Goal: Information Seeking & Learning: Learn about a topic

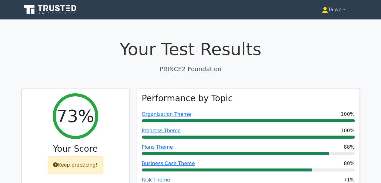
click at [334, 9] on link "Taiwo" at bounding box center [334, 10] width 52 height 12
click at [328, 34] on link "Settings" at bounding box center [332, 34] width 48 height 10
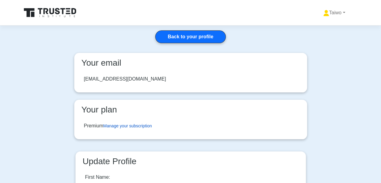
click at [140, 124] on link "Manage your subscription" at bounding box center [127, 125] width 49 height 5
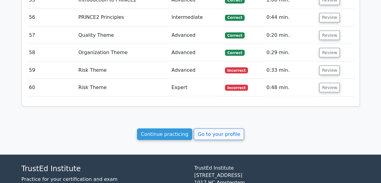
scroll to position [1691, 0]
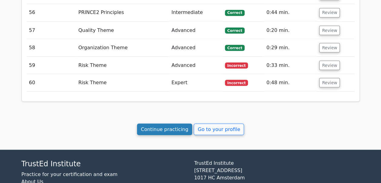
click at [183, 123] on link "Continue practicing" at bounding box center [165, 129] width 56 height 12
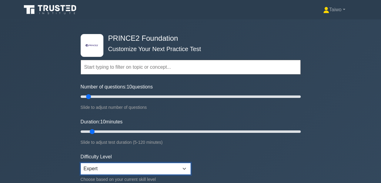
click at [185, 167] on select "Beginner Intermediate Expert" at bounding box center [136, 169] width 110 height 12
click at [226, 161] on form "Topics Introduction to PRINCE2 PRINCE2 Principles Organization Theme Business C…" at bounding box center [191, 134] width 220 height 187
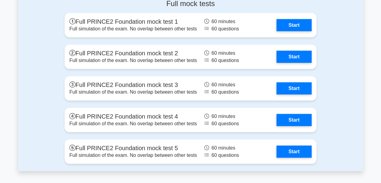
scroll to position [821, 0]
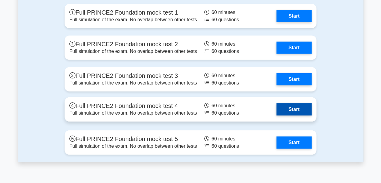
click at [292, 105] on link "Start" at bounding box center [294, 109] width 35 height 12
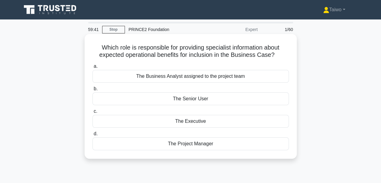
click at [254, 77] on div "The Business Analyst assigned to the project team" at bounding box center [191, 76] width 197 height 13
click at [93, 68] on input "a. The Business Analyst assigned to the project team" at bounding box center [93, 66] width 0 height 4
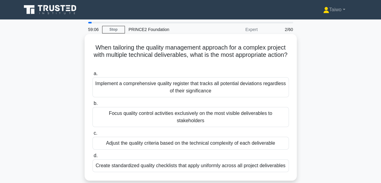
click at [248, 137] on div "Adjust the quality criteria based on the technical complexity of each deliverab…" at bounding box center [191, 142] width 197 height 13
click at [93, 135] on input "c. Adjust the quality criteria based on the technical complexity of each delive…" at bounding box center [93, 133] width 0 height 4
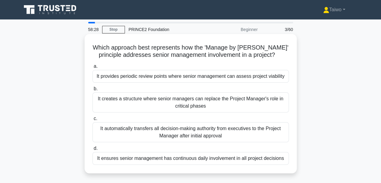
click at [252, 77] on div "It provides periodic review points where senior management can assess project v…" at bounding box center [191, 76] width 197 height 13
click at [93, 68] on input "a. It provides periodic review points where senior management can assess projec…" at bounding box center [93, 66] width 0 height 4
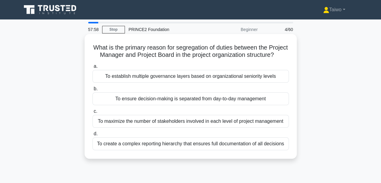
click at [202, 83] on div "To establish multiple governance layers based on organizational seniority levels" at bounding box center [191, 76] width 197 height 13
click at [93, 68] on input "a. To establish multiple governance layers based on organizational seniority le…" at bounding box center [93, 66] width 0 height 4
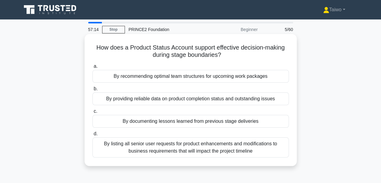
click at [180, 98] on div "By providing reliable data on product completion status and outstanding issues" at bounding box center [191, 98] width 197 height 13
click at [93, 91] on input "b. By providing reliable data on product completion status and outstanding issu…" at bounding box center [93, 89] width 0 height 4
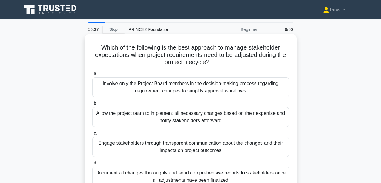
click at [180, 145] on div "Engage stakeholders through transparent communication about the changes and the…" at bounding box center [191, 146] width 197 height 20
click at [93, 135] on input "c. Engage stakeholders through transparent communication about the changes and …" at bounding box center [93, 133] width 0 height 4
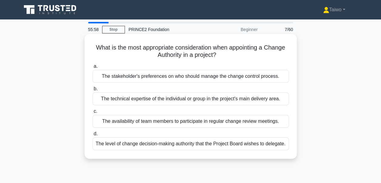
click at [181, 143] on div "The level of change decision-making authority that the Project Board wishes to …" at bounding box center [191, 143] width 197 height 13
click at [93, 136] on input "d. The level of change decision-making authority that the Project Board wishes …" at bounding box center [93, 134] width 0 height 4
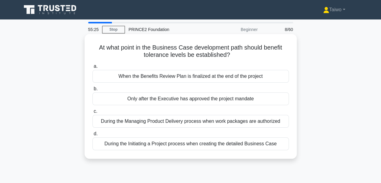
click at [163, 143] on div "During the Initiating a Project process when creating the detailed Business Case" at bounding box center [191, 143] width 197 height 13
click at [93, 136] on input "d. During the Initiating a Project process when creating the detailed Business …" at bounding box center [93, 134] width 0 height 4
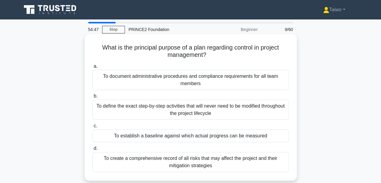
click at [186, 82] on div "To document administrative procedures and compliance requirements for all team …" at bounding box center [191, 80] width 197 height 20
click at [93, 68] on input "a. To document administrative procedures and compliance requirements for all te…" at bounding box center [93, 66] width 0 height 4
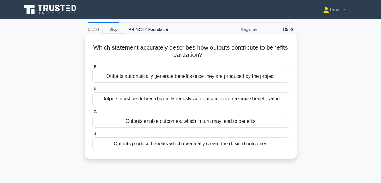
click at [161, 123] on div "Outputs enable outcomes, which in turn may lead to benefits" at bounding box center [191, 121] width 197 height 13
click at [93, 113] on input "c. Outputs enable outcomes, which in turn may lead to benefits" at bounding box center [93, 111] width 0 height 4
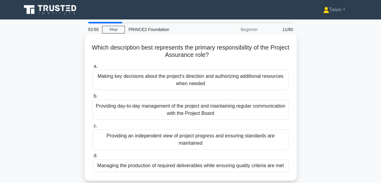
click at [162, 138] on div "Providing an independent view of project progress and ensuring standards are ma…" at bounding box center [191, 139] width 197 height 20
click at [93, 128] on input "c. Providing an independent view of project progress and ensuring standards are…" at bounding box center [93, 126] width 0 height 4
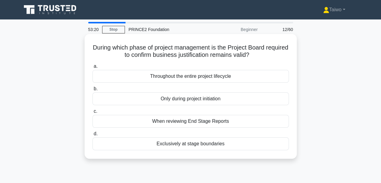
click at [214, 77] on div "Throughout the entire project lifecycle" at bounding box center [191, 76] width 197 height 13
click at [93, 68] on input "a. Throughout the entire project lifecycle" at bounding box center [93, 66] width 0 height 4
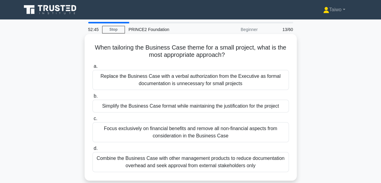
click at [156, 107] on div "Simplify the Business Case format while maintaining the justification for the p…" at bounding box center [191, 105] width 197 height 13
click at [93, 98] on input "b. Simplify the Business Case format while maintaining the justification for th…" at bounding box center [93, 96] width 0 height 4
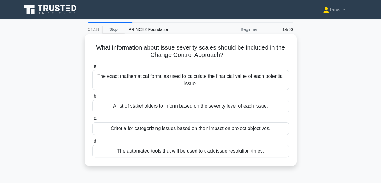
click at [150, 129] on div "Criteria for categorizing issues based on their impact on project objectives." at bounding box center [191, 128] width 197 height 13
click at [93, 120] on input "c. Criteria for categorizing issues based on their impact on project objectives." at bounding box center [93, 118] width 0 height 4
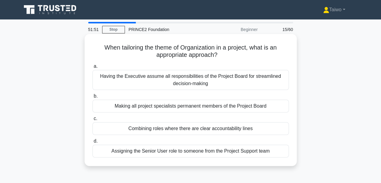
click at [150, 128] on div "Combining roles where there are clear accountability lines" at bounding box center [191, 128] width 197 height 13
click at [93, 120] on input "c. Combining roles where there are clear accountability lines" at bounding box center [93, 118] width 0 height 4
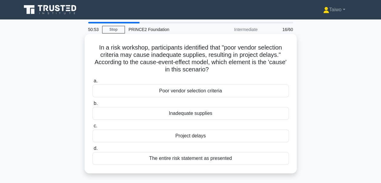
click at [191, 91] on div "Poor vendor selection criteria" at bounding box center [191, 90] width 197 height 13
click at [93, 83] on input "a. Poor vendor selection criteria" at bounding box center [93, 81] width 0 height 4
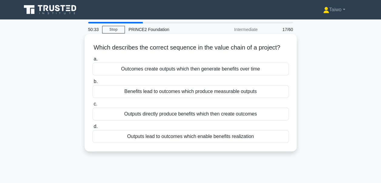
click at [175, 143] on div "Outputs lead to outcomes which enable benefits realization" at bounding box center [191, 136] width 197 height 13
click at [93, 128] on input "d. Outputs lead to outcomes which enable benefits realization" at bounding box center [93, 126] width 0 height 4
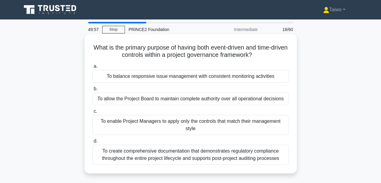
click at [194, 78] on div "To balance responsive issue management with consistent monitoring activities" at bounding box center [191, 76] width 197 height 13
click at [93, 68] on input "a. To balance responsive issue management with consistent monitoring activities" at bounding box center [93, 66] width 0 height 4
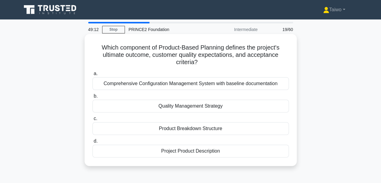
click at [197, 151] on div "Project Product Description" at bounding box center [191, 150] width 197 height 13
click at [93, 143] on input "d. Project Product Description" at bounding box center [93, 141] width 0 height 4
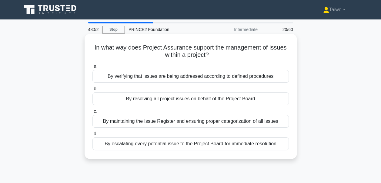
click at [246, 77] on div "By verifying that issues are being addressed according to defined procedures" at bounding box center [191, 76] width 197 height 13
click at [93, 68] on input "a. By verifying that issues are being addressed according to defined procedures" at bounding box center [93, 66] width 0 height 4
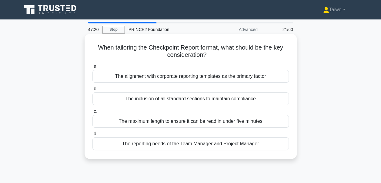
click at [208, 78] on div "The alignment with corporate reporting templates as the primary factor" at bounding box center [191, 76] width 197 height 13
click at [93, 68] on input "a. The alignment with corporate reporting templates as the primary factor" at bounding box center [93, 66] width 0 height 4
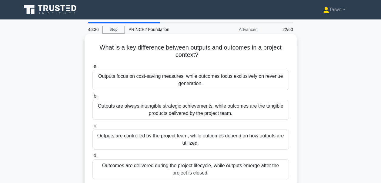
click at [226, 141] on div "Outputs are controlled by the project team, while outcomes depend on how output…" at bounding box center [191, 139] width 197 height 20
click at [93, 128] on input "c. Outputs are controlled by the project team, while outcomes depend on how out…" at bounding box center [93, 126] width 0 height 4
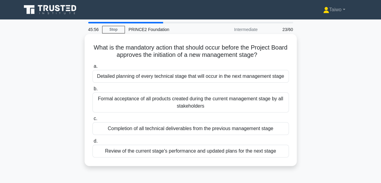
click at [216, 130] on div "Completion of all technical deliverables from the previous management stage" at bounding box center [191, 128] width 197 height 13
click at [93, 120] on input "c. Completion of all technical deliverables from the previous management stage" at bounding box center [93, 118] width 0 height 4
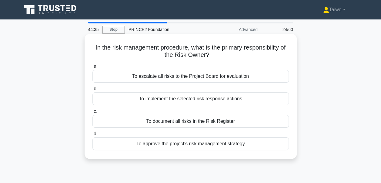
click at [199, 121] on div "To document all risks in the Risk Register" at bounding box center [191, 121] width 197 height 13
click at [93, 113] on input "c. To document all risks in the Risk Register" at bounding box center [93, 111] width 0 height 4
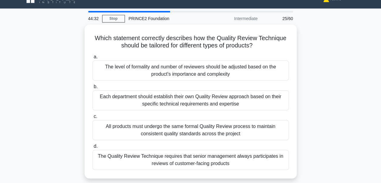
scroll to position [12, 0]
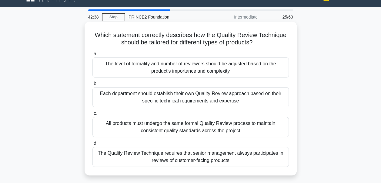
click at [187, 98] on div "Each department should establish their own Quality Review approach based on the…" at bounding box center [191, 97] width 197 height 20
click at [93, 86] on input "b. Each department should establish their own Quality Review approach based on …" at bounding box center [93, 84] width 0 height 4
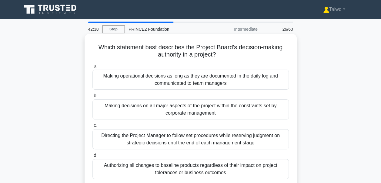
scroll to position [0, 0]
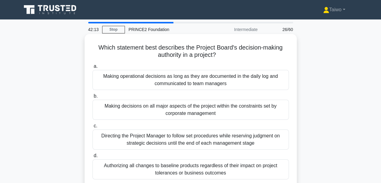
click at [195, 111] on div "Making decisions on all major aspects of the project within the constraints set…" at bounding box center [191, 109] width 197 height 20
click at [93, 98] on input "b. Making decisions on all major aspects of the project within the constraints …" at bounding box center [93, 96] width 0 height 4
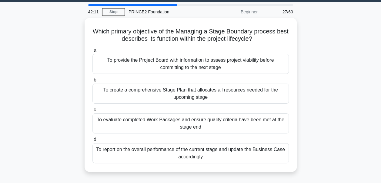
scroll to position [18, 0]
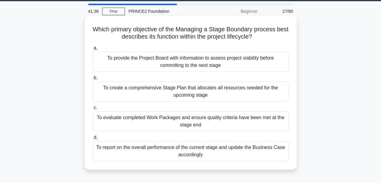
click at [238, 64] on div "To provide the Project Board with information to assess project viability befor…" at bounding box center [191, 62] width 197 height 20
click at [93, 50] on input "a. To provide the Project Board with information to assess project viability be…" at bounding box center [93, 48] width 0 height 4
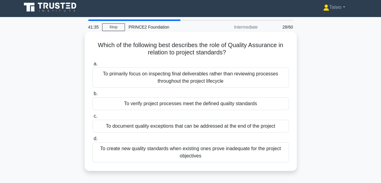
scroll to position [0, 0]
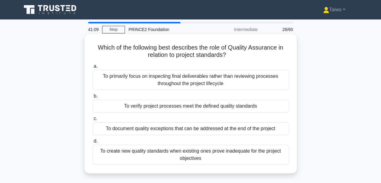
click at [238, 78] on div "To primarily focus on inspecting final deliverables rather than reviewing proce…" at bounding box center [191, 80] width 197 height 20
click at [93, 68] on input "a. To primarily focus on inspecting final deliverables rather than reviewing pr…" at bounding box center [93, 66] width 0 height 4
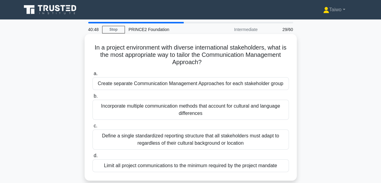
click at [258, 110] on div "Incorporate multiple communication methods that account for cultural and langua…" at bounding box center [191, 109] width 197 height 20
click at [93, 98] on input "b. Incorporate multiple communication methods that account for cultural and lan…" at bounding box center [93, 96] width 0 height 4
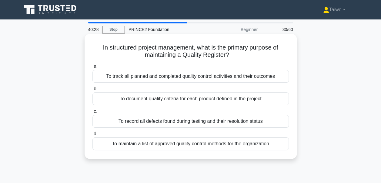
click at [253, 77] on div "To track all planned and completed quality control activities and their outcomes" at bounding box center [191, 76] width 197 height 13
click at [93, 68] on input "a. To track all planned and completed quality control activities and their outc…" at bounding box center [93, 66] width 0 height 4
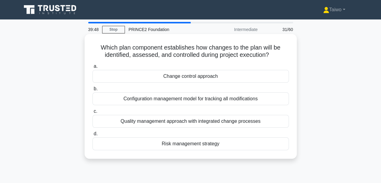
click at [242, 81] on div "Change control approach" at bounding box center [191, 76] width 197 height 13
click at [93, 68] on input "a. Change control approach" at bounding box center [93, 66] width 0 height 4
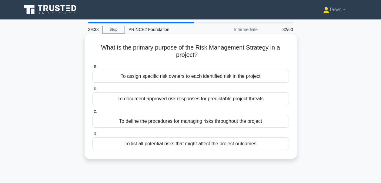
click at [243, 123] on div "To define the procedures for managing risks throughout the project" at bounding box center [191, 121] width 197 height 13
click at [93, 113] on input "c. To define the procedures for managing risks throughout the project" at bounding box center [93, 111] width 0 height 4
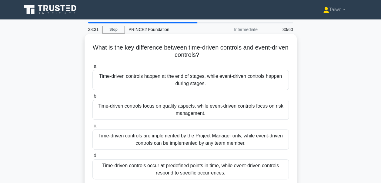
click at [188, 170] on div "Time-driven controls occur at predefined points in time, while event-driven con…" at bounding box center [191, 169] width 197 height 20
click at [93, 157] on input "d. Time-driven controls occur at predefined points in time, while event-driven …" at bounding box center [93, 155] width 0 height 4
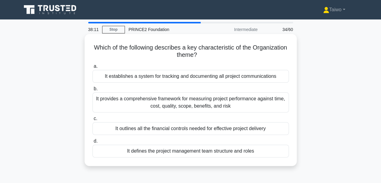
click at [180, 153] on div "It defines the project management team structure and roles" at bounding box center [191, 150] width 197 height 13
click at [93, 143] on input "d. It defines the project management team structure and roles" at bounding box center [93, 141] width 0 height 4
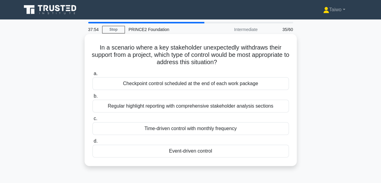
click at [180, 152] on div "Event-driven control" at bounding box center [191, 150] width 197 height 13
click at [93, 143] on input "d. Event-driven control" at bounding box center [93, 141] width 0 height 4
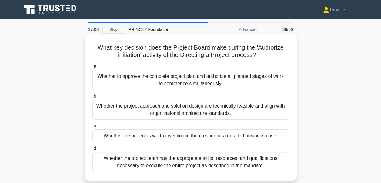
click at [212, 113] on div "Whether the project approach and solution design are technically feasible and a…" at bounding box center [191, 109] width 197 height 20
click at [93, 98] on input "b. Whether the project approach and solution design are technically feasible an…" at bounding box center [93, 96] width 0 height 4
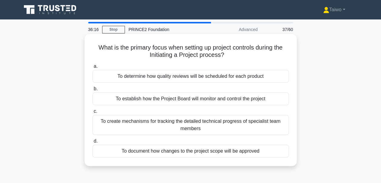
click at [146, 101] on div "To establish how the Project Board will monitor and control the project" at bounding box center [191, 98] width 197 height 13
click at [93, 91] on input "b. To establish how the Project Board will monitor and control the project" at bounding box center [93, 89] width 0 height 4
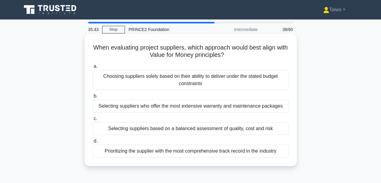
click at [137, 83] on div "Choosing suppliers solely based on their ability to deliver under the stated bu…" at bounding box center [191, 80] width 197 height 20
click at [93, 68] on input "a. Choosing suppliers solely based on their ability to deliver under the stated…" at bounding box center [93, 66] width 0 height 4
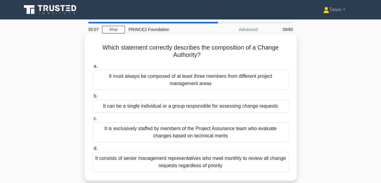
click at [139, 106] on div "It can be a single individual or a group responsible for assessing change reque…" at bounding box center [191, 105] width 197 height 13
click at [93, 98] on input "b. It can be a single individual or a group responsible for assessing change re…" at bounding box center [93, 96] width 0 height 4
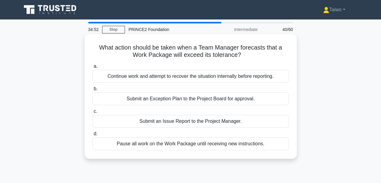
click at [148, 121] on div "Submit an Issue Report to the Project Manager." at bounding box center [191, 121] width 197 height 13
click at [93, 113] on input "c. Submit an Issue Report to the Project Manager." at bounding box center [93, 111] width 0 height 4
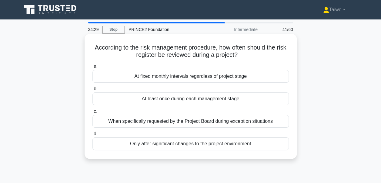
click at [162, 98] on div "At least once during each management stage" at bounding box center [191, 98] width 197 height 13
click at [93, 91] on input "b. At least once during each management stage" at bounding box center [93, 89] width 0 height 4
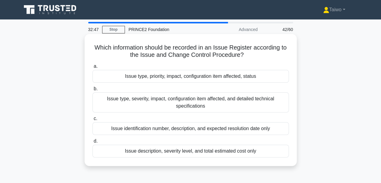
click at [133, 78] on div "Issue type, priority, impact, configuration item affected, status" at bounding box center [191, 76] width 197 height 13
click at [93, 68] on input "a. Issue type, priority, impact, configuration item affected, status" at bounding box center [93, 66] width 0 height 4
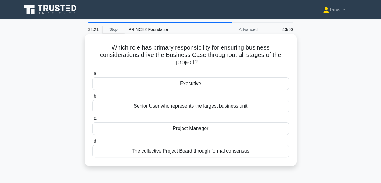
click at [179, 84] on div "Executive" at bounding box center [191, 83] width 197 height 13
click at [93, 76] on input "a. Executive" at bounding box center [93, 74] width 0 height 4
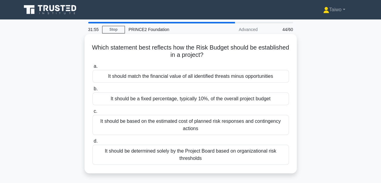
click at [170, 123] on div "It should be based on the estimated cost of planned risk responses and continge…" at bounding box center [191, 125] width 197 height 20
click at [93, 113] on input "c. It should be based on the estimated cost of planned risk responses and conti…" at bounding box center [93, 111] width 0 height 4
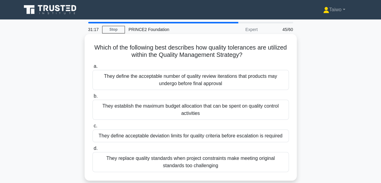
click at [167, 135] on div "They define acceptable deviation limits for quality criteria before escalation …" at bounding box center [191, 135] width 197 height 13
click at [93, 128] on input "c. They define acceptable deviation limits for quality criteria before escalati…" at bounding box center [93, 126] width 0 height 4
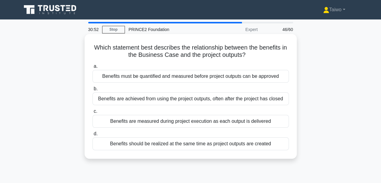
click at [165, 121] on div "Benefits are measured during project execution as each output is delivered" at bounding box center [191, 121] width 197 height 13
click at [93, 113] on input "c. Benefits are measured during project execution as each output is delivered" at bounding box center [93, 111] width 0 height 4
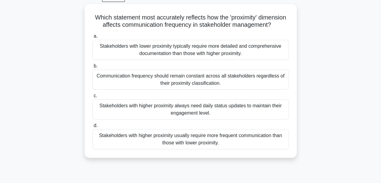
scroll to position [32, 0]
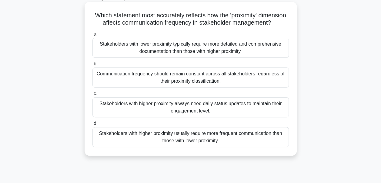
click at [247, 147] on div "Stakeholders with higher proximity usually require more frequent communication …" at bounding box center [191, 137] width 197 height 20
click at [93, 125] on input "d. Stakeholders with higher proximity usually require more frequent communicati…" at bounding box center [93, 123] width 0 height 4
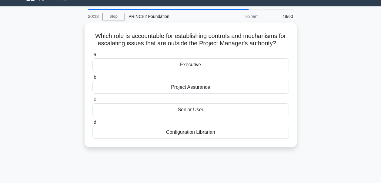
scroll to position [0, 0]
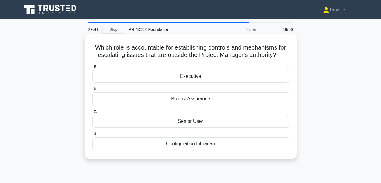
click at [219, 100] on div "Project Assurance" at bounding box center [191, 98] width 197 height 13
click at [93, 91] on input "b. Project Assurance" at bounding box center [93, 89] width 0 height 4
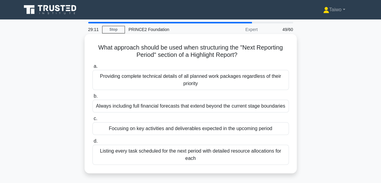
click at [217, 155] on div "Listing every task scheduled for the next period with detailed resource allocat…" at bounding box center [191, 154] width 197 height 20
click at [93, 143] on input "d. Listing every task scheduled for the next period with detailed resource allo…" at bounding box center [93, 141] width 0 height 4
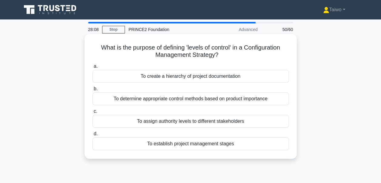
click at [233, 97] on div "To determine appropriate control methods based on product importance" at bounding box center [191, 98] width 197 height 13
click at [93, 91] on input "b. To determine appropriate control methods based on product importance" at bounding box center [93, 89] width 0 height 4
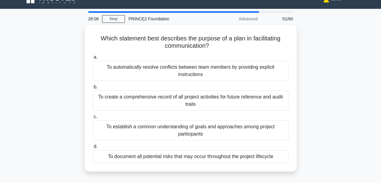
scroll to position [13, 0]
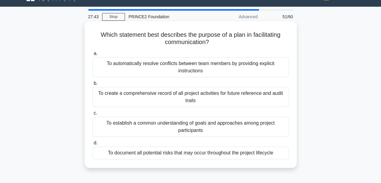
click at [278, 124] on div "To establish a common understanding of goals and approaches among project parti…" at bounding box center [191, 126] width 197 height 20
click at [93, 115] on input "c. To establish a common understanding of goals and approaches among project pa…" at bounding box center [93, 113] width 0 height 4
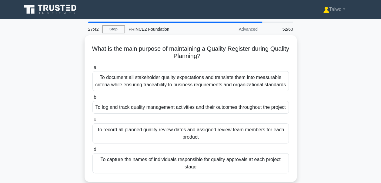
scroll to position [0, 0]
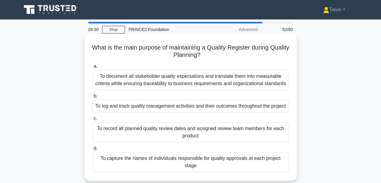
click at [251, 139] on div "To record all planned quality review dates and assigned review team members for…" at bounding box center [191, 132] width 197 height 20
click at [93, 120] on input "c. To record all planned quality review dates and assigned review team members …" at bounding box center [93, 118] width 0 height 4
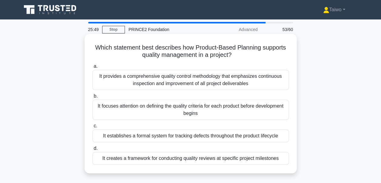
click at [236, 112] on div "It focuses attention on defining the quality criteria for each product before d…" at bounding box center [191, 109] width 197 height 20
click at [93, 98] on input "b. It focuses attention on defining the quality criteria for each product befor…" at bounding box center [93, 96] width 0 height 4
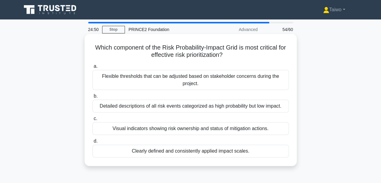
click at [227, 130] on div "Visual indicators showing risk ownership and status of mitigation actions." at bounding box center [191, 128] width 197 height 13
click at [93, 120] on input "c. Visual indicators showing risk ownership and status of mitigation actions." at bounding box center [93, 118] width 0 height 4
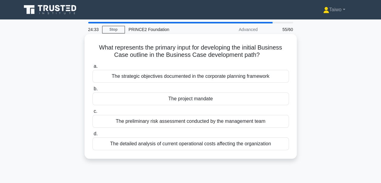
click at [197, 99] on div "The project mandate" at bounding box center [191, 98] width 197 height 13
click at [93, 91] on input "b. The project mandate" at bounding box center [93, 89] width 0 height 4
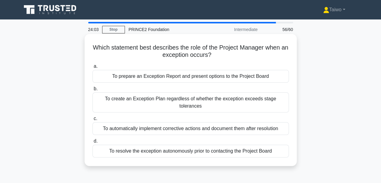
click at [191, 77] on div "To prepare an Exception Report and present options to the Project Board" at bounding box center [191, 76] width 197 height 13
click at [93, 68] on input "a. To prepare an Exception Report and present options to the Project Board" at bounding box center [93, 66] width 0 height 4
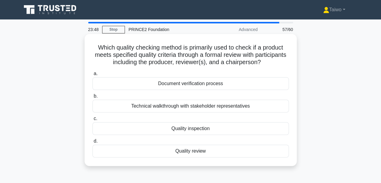
click at [177, 150] on div "Quality review" at bounding box center [191, 150] width 197 height 13
click at [93, 143] on input "d. Quality review" at bounding box center [93, 141] width 0 height 4
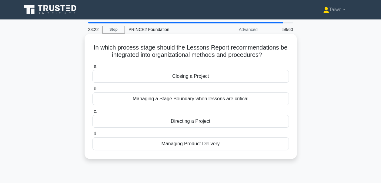
click at [184, 120] on div "Directing a Project" at bounding box center [191, 121] width 197 height 13
click at [93, 113] on input "c. Directing a Project" at bounding box center [93, 111] width 0 height 4
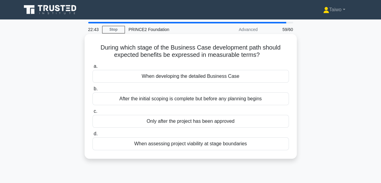
click at [181, 77] on div "When developing the detailed Business Case" at bounding box center [191, 76] width 197 height 13
click at [93, 68] on input "a. When developing the detailed Business Case" at bounding box center [93, 66] width 0 height 4
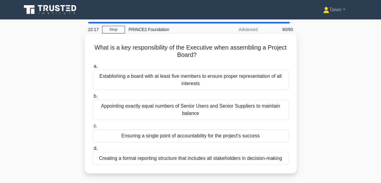
click at [163, 78] on div "Establishing a board with at least five members to ensure proper representation…" at bounding box center [191, 80] width 197 height 20
click at [93, 68] on input "a. Establishing a board with at least five members to ensure proper representat…" at bounding box center [93, 66] width 0 height 4
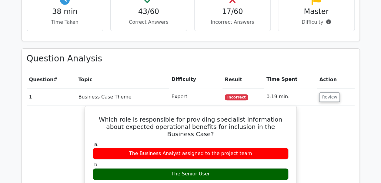
scroll to position [333, 0]
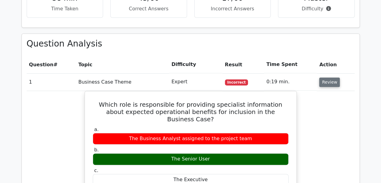
click at [329, 83] on button "Review" at bounding box center [329, 81] width 21 height 9
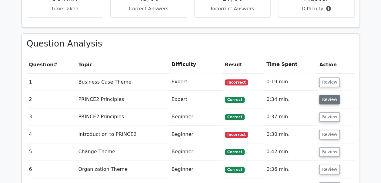
click at [325, 100] on button "Review" at bounding box center [329, 99] width 21 height 9
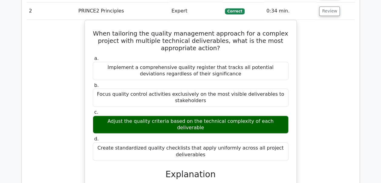
scroll to position [411, 0]
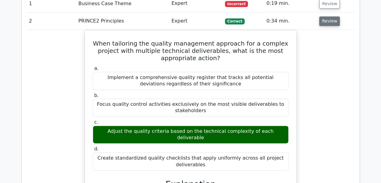
click at [331, 24] on button "Review" at bounding box center [329, 20] width 21 height 9
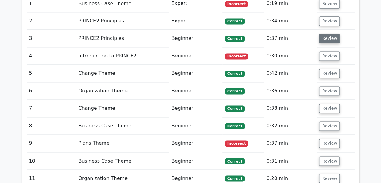
click at [329, 38] on button "Review" at bounding box center [329, 38] width 21 height 9
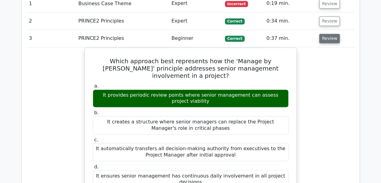
click at [329, 38] on button "Review" at bounding box center [329, 38] width 21 height 9
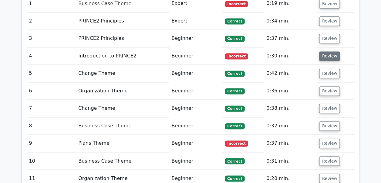
click at [331, 57] on button "Review" at bounding box center [329, 55] width 21 height 9
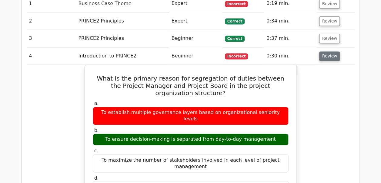
click at [331, 57] on button "Review" at bounding box center [329, 55] width 21 height 9
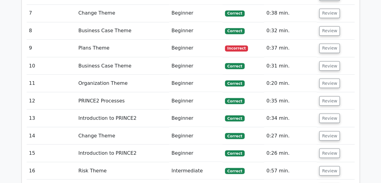
scroll to position [509, 0]
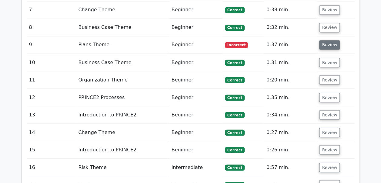
click at [329, 43] on button "Review" at bounding box center [329, 44] width 21 height 9
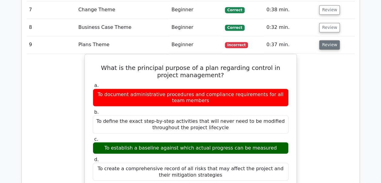
click at [329, 43] on button "Review" at bounding box center [329, 44] width 21 height 9
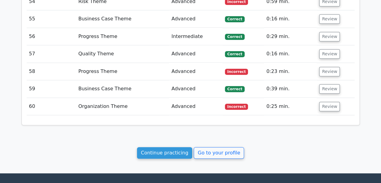
scroll to position [1296, 0]
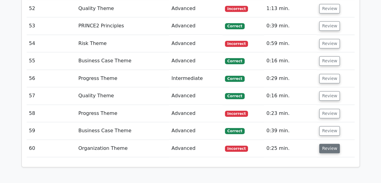
click at [325, 143] on button "Review" at bounding box center [329, 147] width 21 height 9
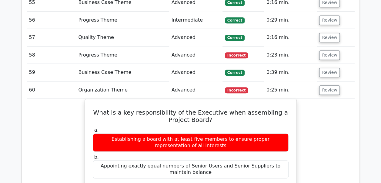
scroll to position [1353, 0]
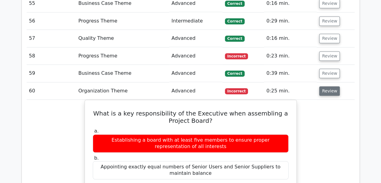
click at [334, 86] on button "Review" at bounding box center [329, 90] width 21 height 9
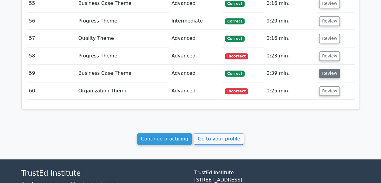
click at [326, 69] on button "Review" at bounding box center [329, 73] width 21 height 9
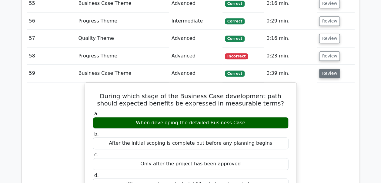
click at [327, 69] on button "Review" at bounding box center [329, 73] width 21 height 9
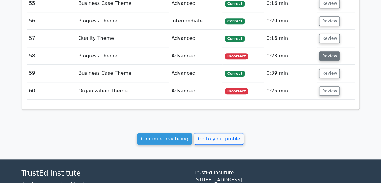
click at [329, 51] on button "Review" at bounding box center [329, 55] width 21 height 9
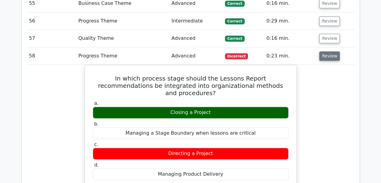
click at [329, 51] on button "Review" at bounding box center [329, 55] width 21 height 9
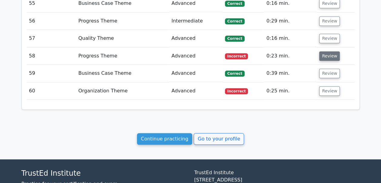
click at [329, 51] on button "Review" at bounding box center [329, 55] width 21 height 9
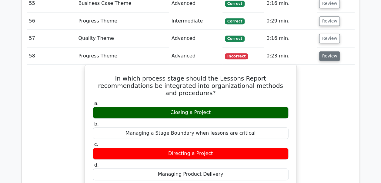
click at [329, 51] on button "Review" at bounding box center [329, 55] width 21 height 9
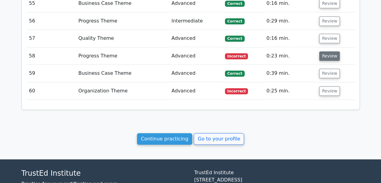
click at [329, 51] on button "Review" at bounding box center [329, 55] width 21 height 9
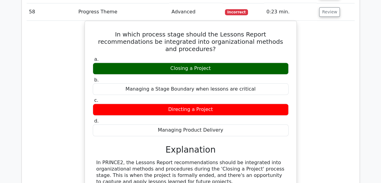
scroll to position [1373, 0]
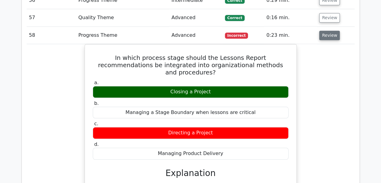
click at [328, 31] on button "Review" at bounding box center [329, 35] width 21 height 9
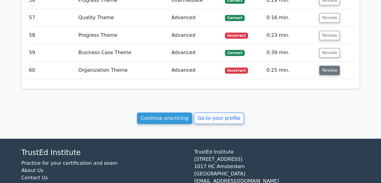
click at [329, 66] on button "Review" at bounding box center [329, 70] width 21 height 9
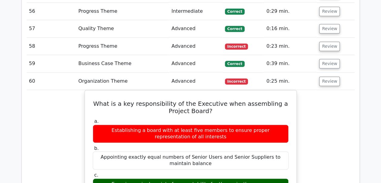
scroll to position [1357, 0]
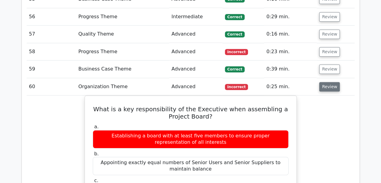
click at [319, 82] on button "Review" at bounding box center [329, 86] width 21 height 9
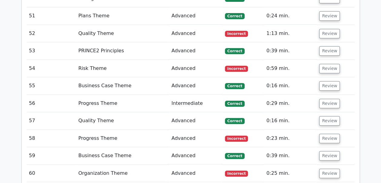
scroll to position [1267, 0]
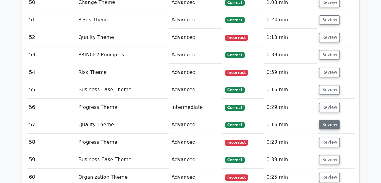
click at [329, 120] on button "Review" at bounding box center [329, 124] width 21 height 9
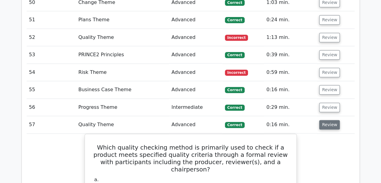
click at [329, 120] on button "Review" at bounding box center [329, 124] width 21 height 9
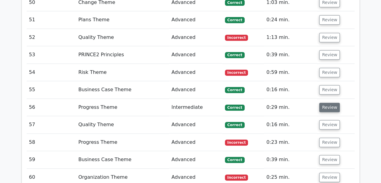
click at [328, 103] on button "Review" at bounding box center [329, 107] width 21 height 9
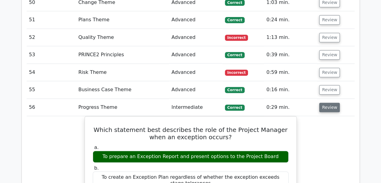
click at [329, 103] on button "Review" at bounding box center [329, 107] width 21 height 9
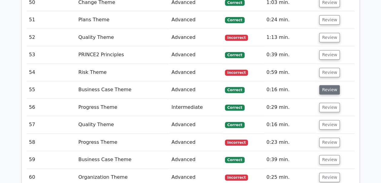
click at [329, 85] on button "Review" at bounding box center [329, 89] width 21 height 9
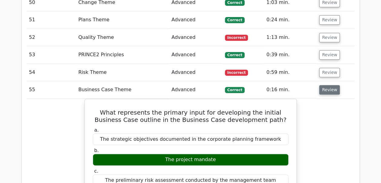
click at [329, 85] on button "Review" at bounding box center [329, 89] width 21 height 9
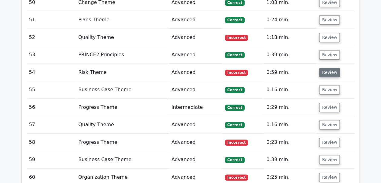
click at [329, 68] on button "Review" at bounding box center [329, 72] width 21 height 9
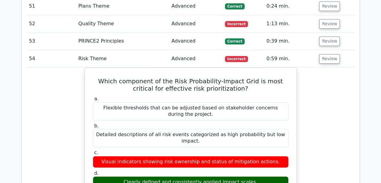
scroll to position [1275, 0]
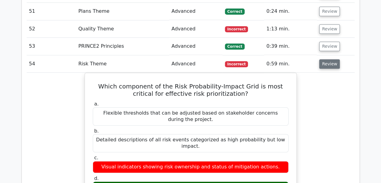
click at [330, 59] on button "Review" at bounding box center [329, 63] width 21 height 9
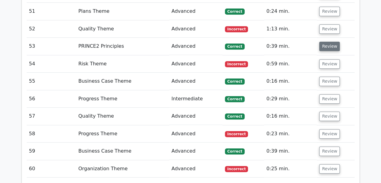
click at [327, 42] on button "Review" at bounding box center [329, 46] width 21 height 9
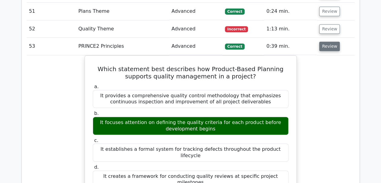
click at [327, 42] on button "Review" at bounding box center [329, 46] width 21 height 9
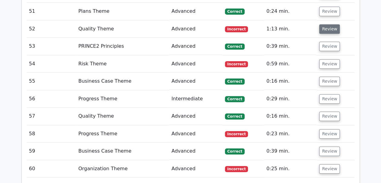
click at [325, 24] on button "Review" at bounding box center [329, 28] width 21 height 9
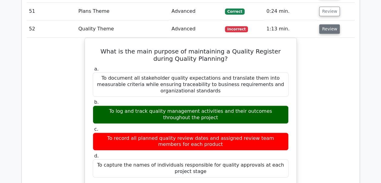
click at [325, 24] on button "Review" at bounding box center [329, 28] width 21 height 9
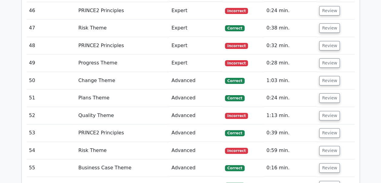
scroll to position [1173, 0]
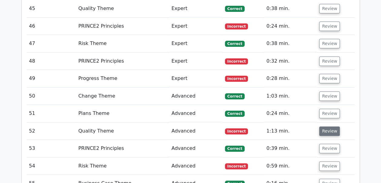
click at [335, 126] on button "Review" at bounding box center [329, 130] width 21 height 9
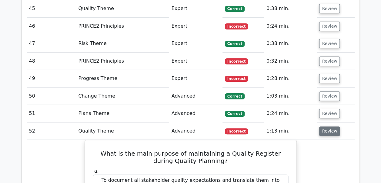
click at [335, 126] on button "Review" at bounding box center [329, 130] width 21 height 9
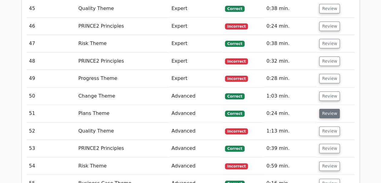
click at [331, 109] on button "Review" at bounding box center [329, 113] width 21 height 9
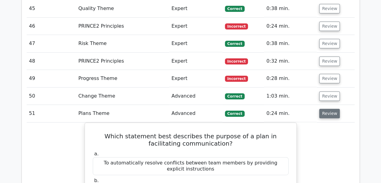
click at [331, 109] on button "Review" at bounding box center [329, 113] width 21 height 9
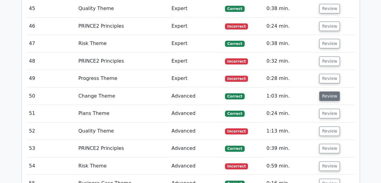
click at [326, 91] on button "Review" at bounding box center [329, 95] width 21 height 9
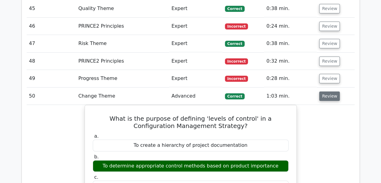
click at [326, 91] on button "Review" at bounding box center [329, 95] width 21 height 9
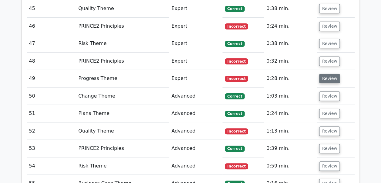
click at [325, 74] on button "Review" at bounding box center [329, 78] width 21 height 9
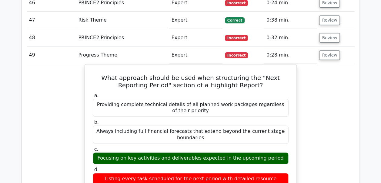
scroll to position [1187, 0]
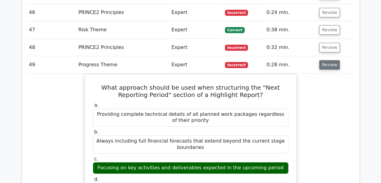
click at [334, 60] on button "Review" at bounding box center [329, 64] width 21 height 9
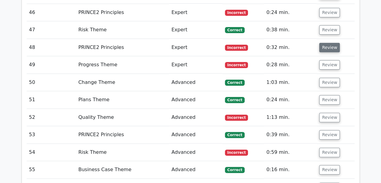
click at [333, 43] on button "Review" at bounding box center [329, 47] width 21 height 9
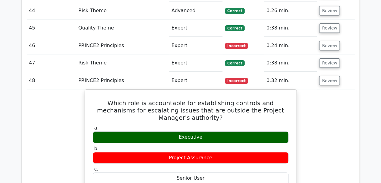
scroll to position [1144, 0]
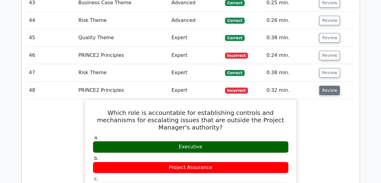
click at [331, 86] on button "Review" at bounding box center [329, 90] width 21 height 9
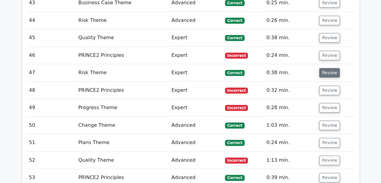
click at [334, 68] on button "Review" at bounding box center [329, 72] width 21 height 9
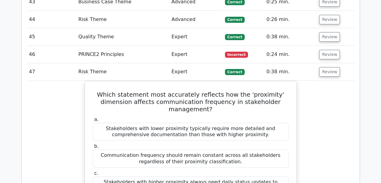
scroll to position [1139, 0]
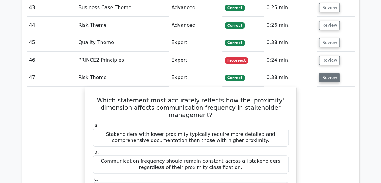
click at [329, 73] on button "Review" at bounding box center [329, 77] width 21 height 9
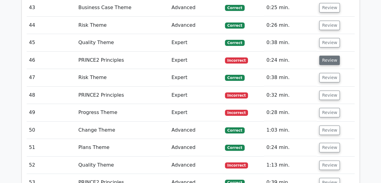
click at [330, 56] on button "Review" at bounding box center [329, 60] width 21 height 9
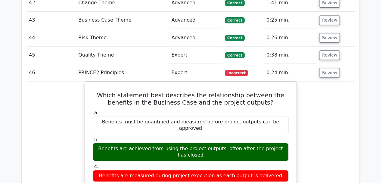
scroll to position [1124, 0]
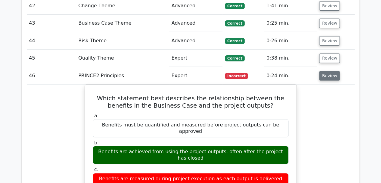
click at [325, 71] on button "Review" at bounding box center [329, 75] width 21 height 9
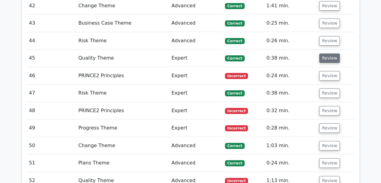
click at [334, 53] on button "Review" at bounding box center [329, 57] width 21 height 9
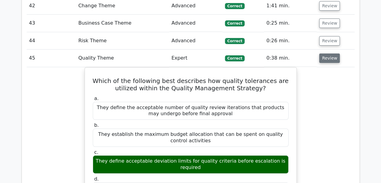
click at [330, 53] on button "Review" at bounding box center [329, 57] width 21 height 9
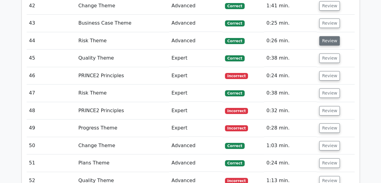
click at [331, 36] on button "Review" at bounding box center [329, 40] width 21 height 9
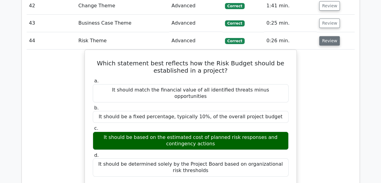
click at [331, 36] on button "Review" at bounding box center [329, 40] width 21 height 9
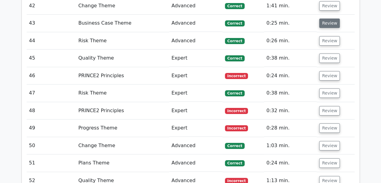
click at [328, 19] on button "Review" at bounding box center [329, 23] width 21 height 9
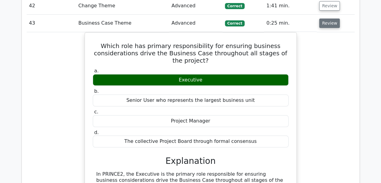
click at [328, 19] on button "Review" at bounding box center [329, 23] width 21 height 9
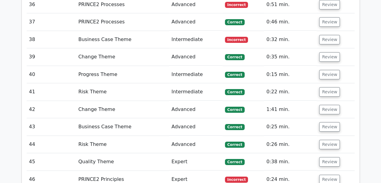
scroll to position [1016, 0]
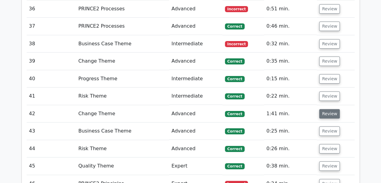
click at [328, 109] on button "Review" at bounding box center [329, 113] width 21 height 9
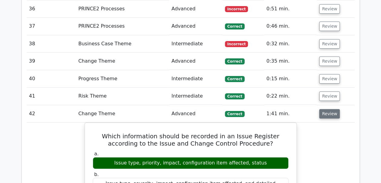
click at [328, 109] on button "Review" at bounding box center [329, 113] width 21 height 9
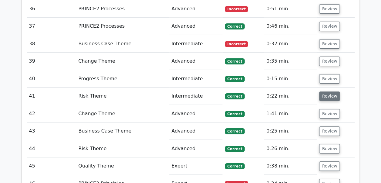
click at [330, 91] on button "Review" at bounding box center [329, 95] width 21 height 9
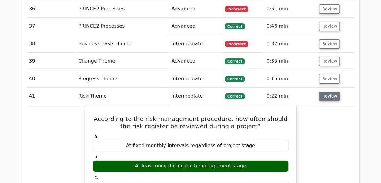
click at [330, 91] on button "Review" at bounding box center [329, 95] width 21 height 9
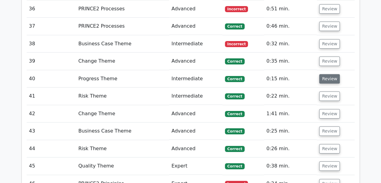
click at [330, 74] on button "Review" at bounding box center [329, 78] width 21 height 9
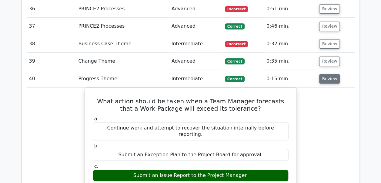
click at [330, 74] on button "Review" at bounding box center [329, 78] width 21 height 9
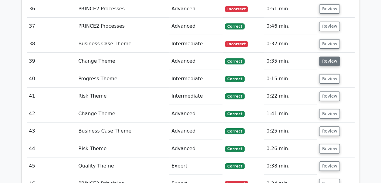
click at [331, 57] on button "Review" at bounding box center [329, 60] width 21 height 9
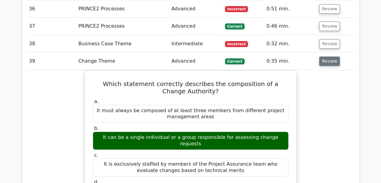
click at [331, 57] on button "Review" at bounding box center [329, 60] width 21 height 9
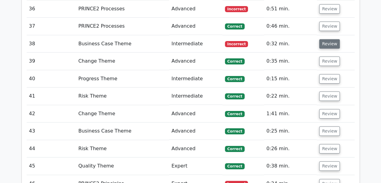
click at [330, 40] on button "Review" at bounding box center [329, 43] width 21 height 9
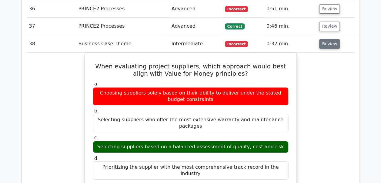
click at [330, 40] on button "Review" at bounding box center [329, 43] width 21 height 9
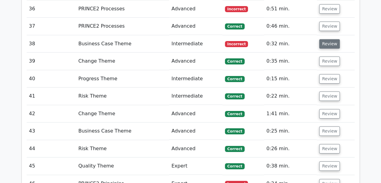
click at [330, 40] on button "Review" at bounding box center [329, 43] width 21 height 9
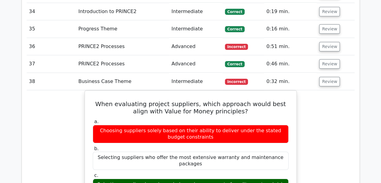
scroll to position [978, 0]
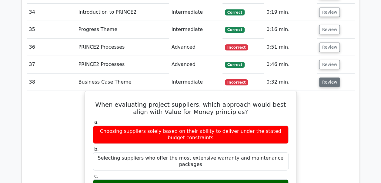
click at [334, 77] on button "Review" at bounding box center [329, 81] width 21 height 9
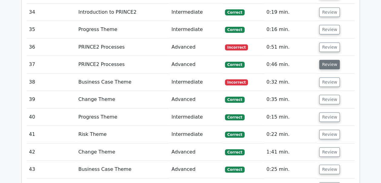
click at [333, 61] on button "Review" at bounding box center [329, 64] width 21 height 9
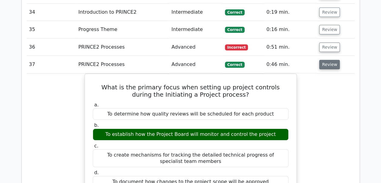
click at [330, 61] on button "Review" at bounding box center [329, 64] width 21 height 9
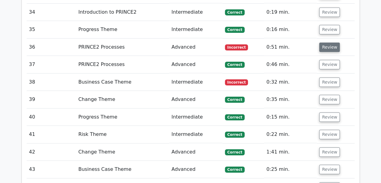
click at [331, 42] on button "Review" at bounding box center [329, 46] width 21 height 9
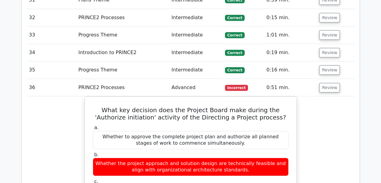
scroll to position [930, 0]
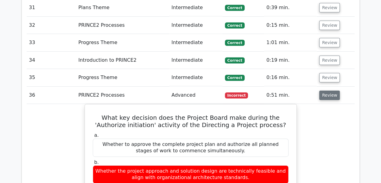
click at [329, 91] on button "Review" at bounding box center [329, 94] width 21 height 9
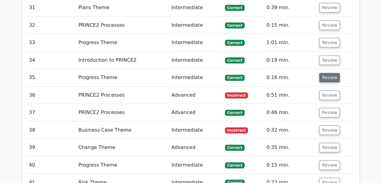
click at [331, 74] on button "Review" at bounding box center [329, 77] width 21 height 9
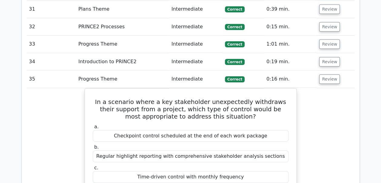
scroll to position [951, 0]
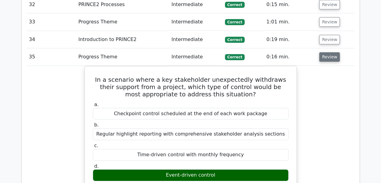
click at [333, 53] on button "Review" at bounding box center [329, 56] width 21 height 9
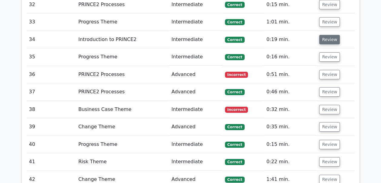
click at [331, 35] on button "Review" at bounding box center [329, 39] width 21 height 9
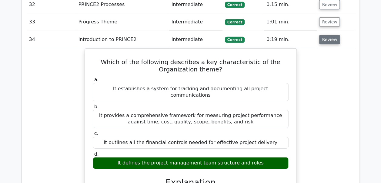
click at [331, 35] on button "Review" at bounding box center [329, 39] width 21 height 9
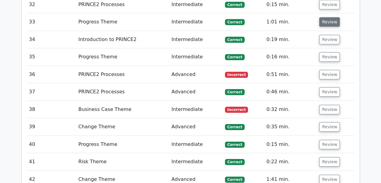
click at [331, 18] on button "Review" at bounding box center [329, 21] width 21 height 9
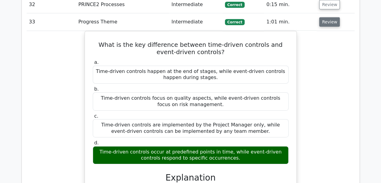
click at [331, 18] on button "Review" at bounding box center [329, 21] width 21 height 9
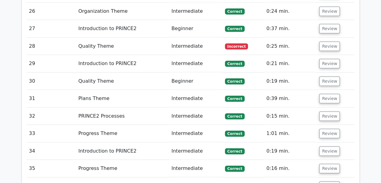
scroll to position [831, 0]
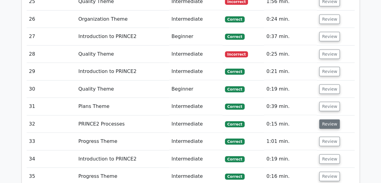
click at [326, 119] on button "Review" at bounding box center [329, 123] width 21 height 9
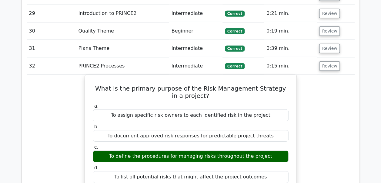
scroll to position [882, 0]
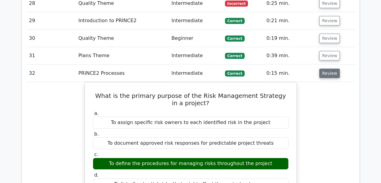
click at [335, 69] on button "Review" at bounding box center [329, 73] width 21 height 9
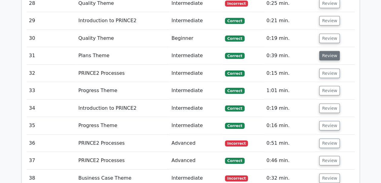
click at [330, 51] on button "Review" at bounding box center [329, 55] width 21 height 9
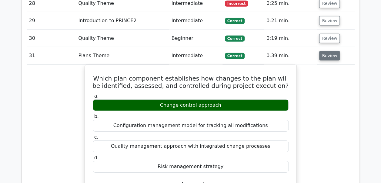
click at [330, 51] on button "Review" at bounding box center [329, 55] width 21 height 9
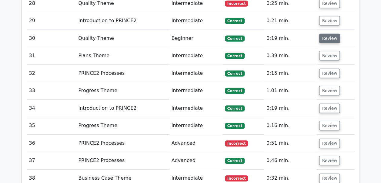
click at [330, 35] on button "Review" at bounding box center [329, 38] width 21 height 9
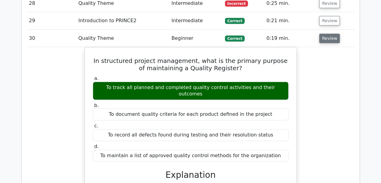
click at [330, 35] on button "Review" at bounding box center [329, 38] width 21 height 9
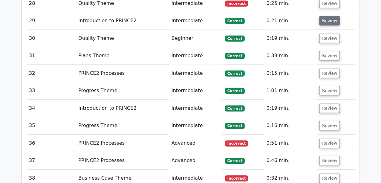
click at [332, 16] on button "Review" at bounding box center [329, 20] width 21 height 9
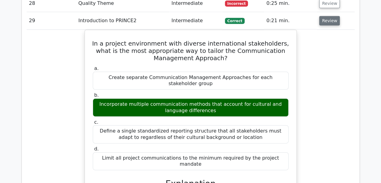
click at [332, 16] on button "Review" at bounding box center [329, 20] width 21 height 9
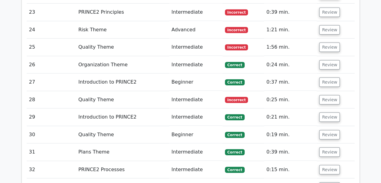
scroll to position [782, 0]
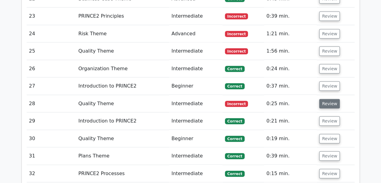
click at [323, 101] on button "Review" at bounding box center [329, 103] width 21 height 9
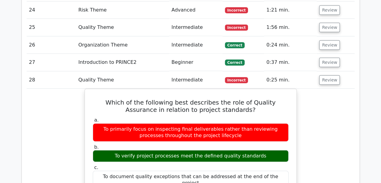
scroll to position [812, 0]
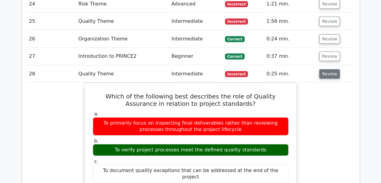
click at [332, 69] on button "Review" at bounding box center [329, 73] width 21 height 9
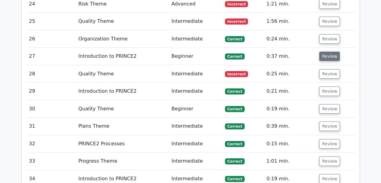
click at [323, 52] on button "Review" at bounding box center [329, 56] width 21 height 9
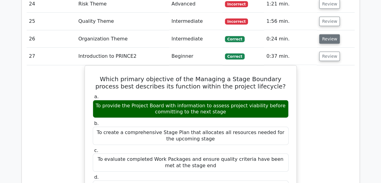
click at [327, 35] on button "Review" at bounding box center [329, 38] width 21 height 9
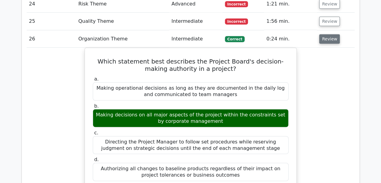
click at [328, 35] on button "Review" at bounding box center [329, 38] width 21 height 9
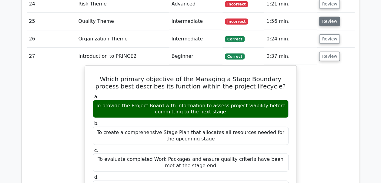
click at [330, 17] on button "Review" at bounding box center [329, 21] width 21 height 9
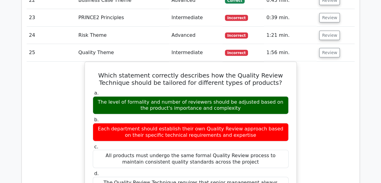
scroll to position [763, 0]
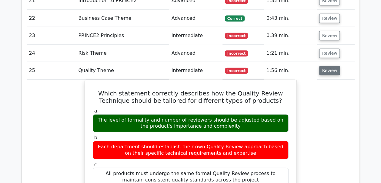
click at [335, 66] on button "Review" at bounding box center [329, 70] width 21 height 9
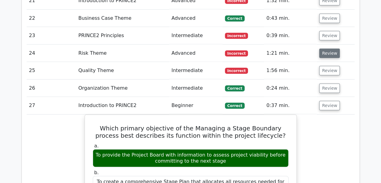
click at [325, 49] on button "Review" at bounding box center [329, 53] width 21 height 9
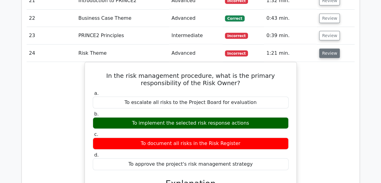
click at [326, 50] on button "Review" at bounding box center [329, 53] width 21 height 9
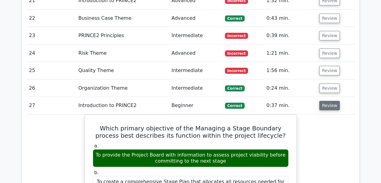
click at [327, 101] on button "Review" at bounding box center [329, 105] width 21 height 9
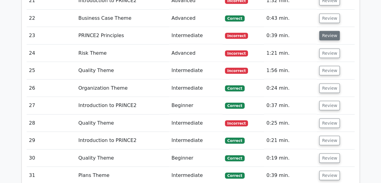
click at [332, 31] on button "Review" at bounding box center [329, 35] width 21 height 9
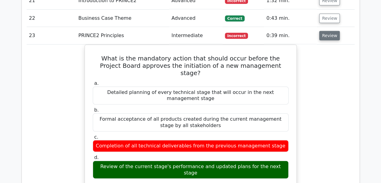
click at [331, 31] on button "Review" at bounding box center [329, 35] width 21 height 9
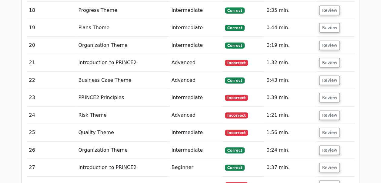
scroll to position [696, 0]
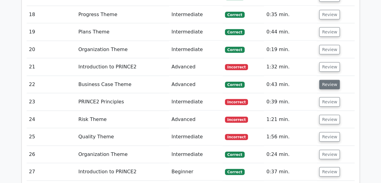
click at [326, 82] on button "Review" at bounding box center [329, 84] width 21 height 9
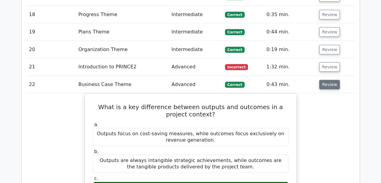
click at [329, 80] on button "Review" at bounding box center [329, 84] width 21 height 9
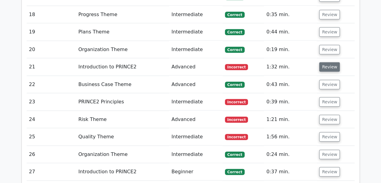
click at [331, 63] on button "Review" at bounding box center [329, 66] width 21 height 9
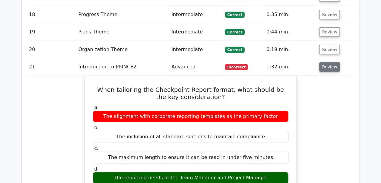
click at [331, 62] on button "Review" at bounding box center [329, 66] width 21 height 9
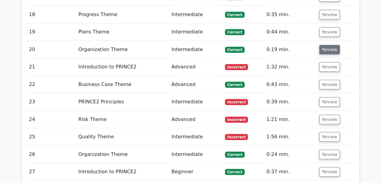
click at [329, 46] on button "Review" at bounding box center [329, 49] width 21 height 9
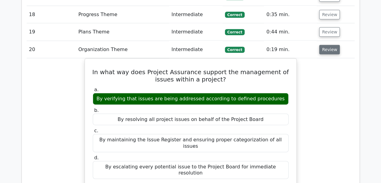
click at [329, 46] on button "Review" at bounding box center [329, 49] width 21 height 9
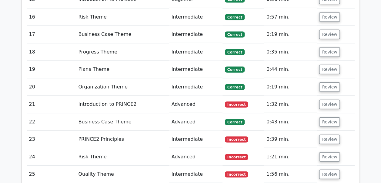
scroll to position [653, 0]
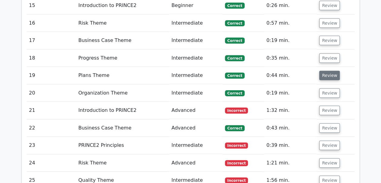
click at [334, 71] on button "Review" at bounding box center [329, 75] width 21 height 9
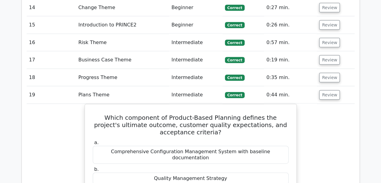
scroll to position [631, 0]
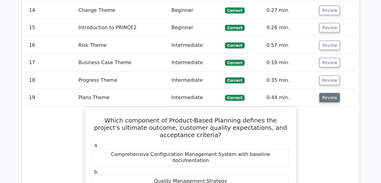
click at [329, 95] on button "Review" at bounding box center [329, 97] width 21 height 9
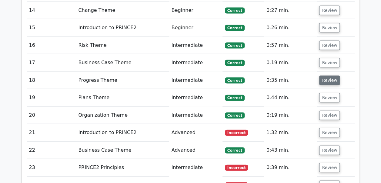
click at [329, 78] on button "Review" at bounding box center [329, 80] width 21 height 9
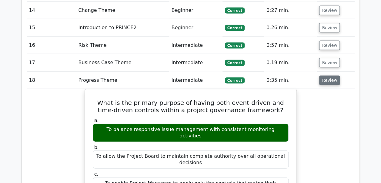
click at [329, 78] on button "Review" at bounding box center [329, 80] width 21 height 9
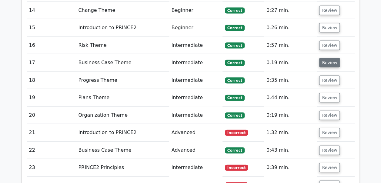
click at [328, 60] on button "Review" at bounding box center [329, 62] width 21 height 9
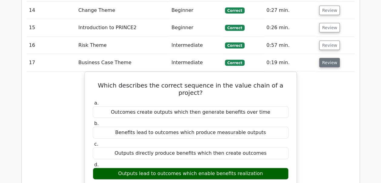
click at [328, 60] on button "Review" at bounding box center [329, 62] width 21 height 9
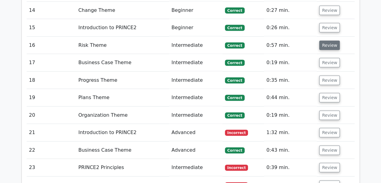
click at [329, 45] on button "Review" at bounding box center [329, 45] width 21 height 9
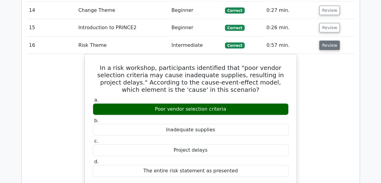
click at [329, 45] on button "Review" at bounding box center [329, 45] width 21 height 9
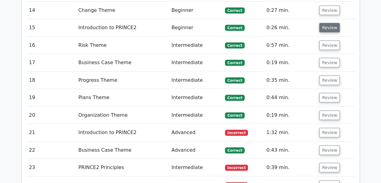
click at [328, 25] on button "Review" at bounding box center [329, 27] width 21 height 9
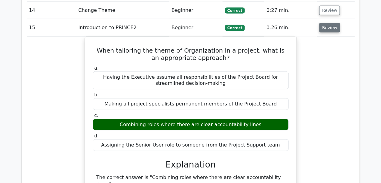
click at [328, 25] on button "Review" at bounding box center [329, 27] width 21 height 9
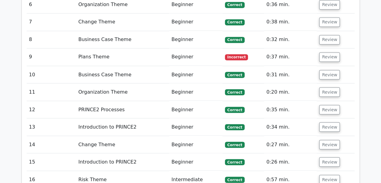
scroll to position [493, 0]
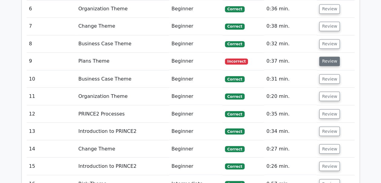
click at [334, 60] on button "Review" at bounding box center [329, 60] width 21 height 9
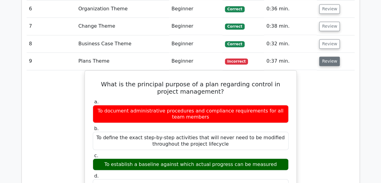
click at [334, 60] on button "Review" at bounding box center [329, 60] width 21 height 9
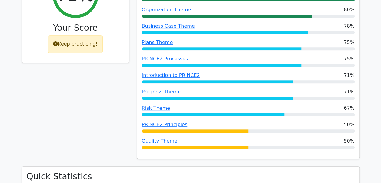
scroll to position [119, 0]
